Goal: Navigation & Orientation: Understand site structure

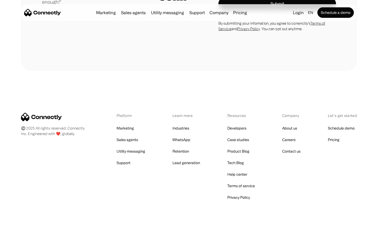
scroll to position [1462, 0]
